Goal: Information Seeking & Learning: Learn about a topic

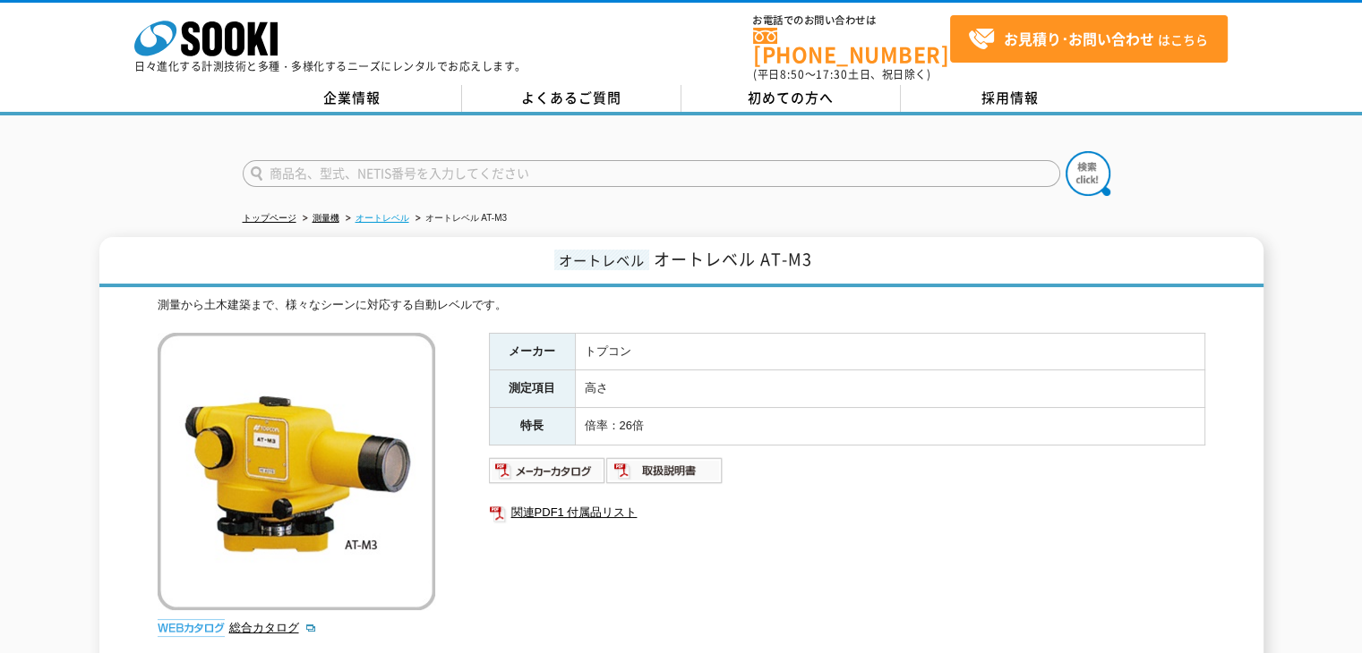
click at [393, 213] on link "オートレベル" at bounding box center [382, 218] width 54 height 10
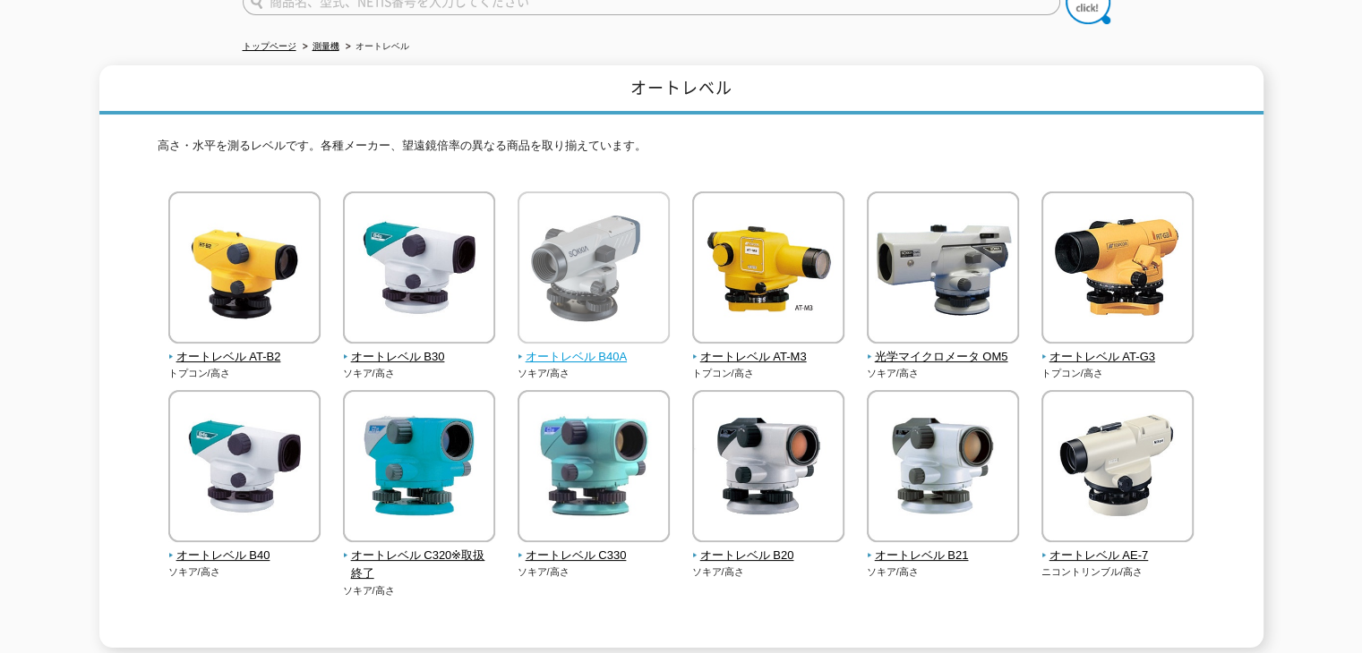
scroll to position [269, 0]
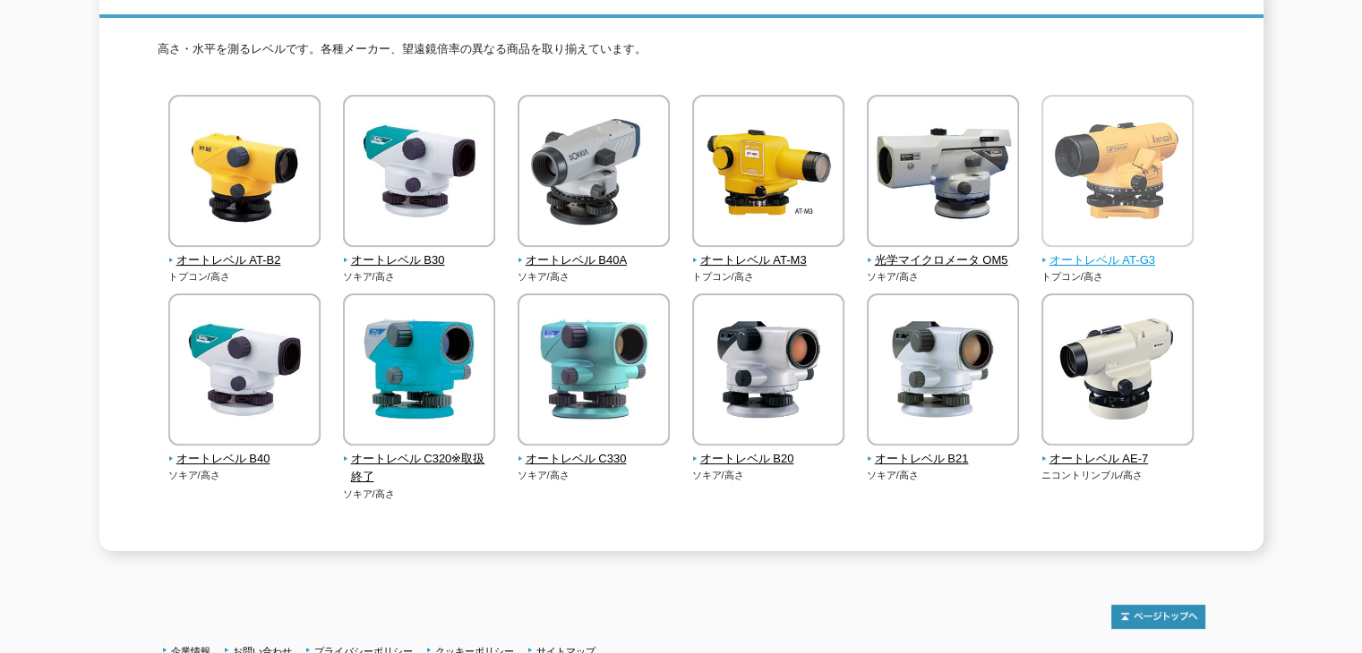
click at [1157, 172] on img at bounding box center [1117, 173] width 152 height 157
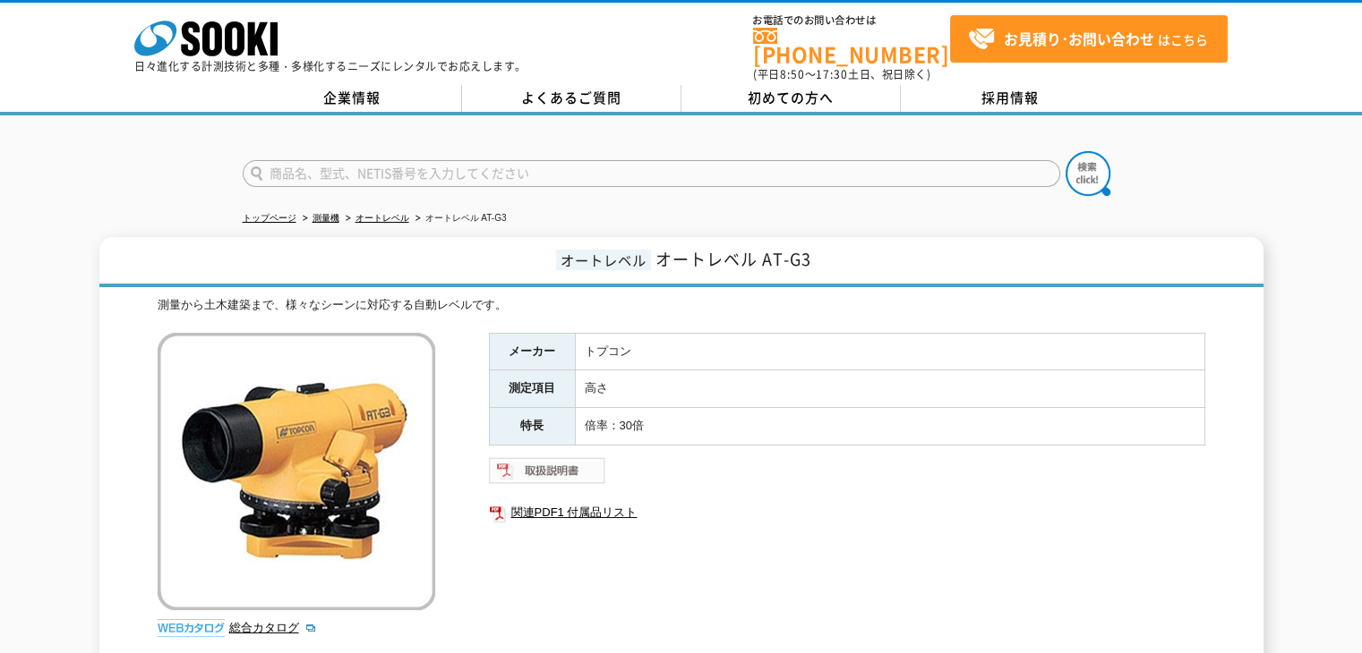
click at [570, 459] on img at bounding box center [547, 471] width 117 height 29
